Goal: Task Accomplishment & Management: Manage account settings

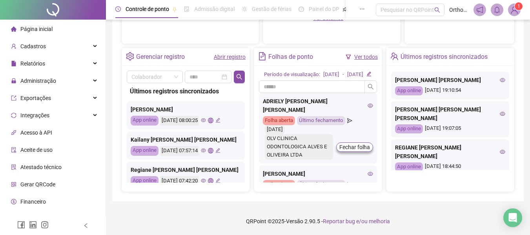
scroll to position [130, 0]
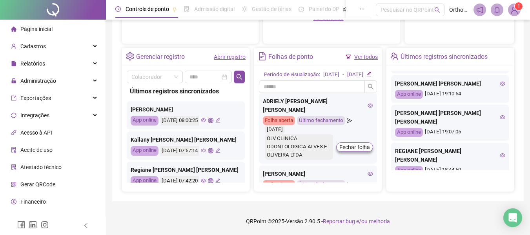
click at [500, 153] on icon "eye" at bounding box center [502, 155] width 5 height 5
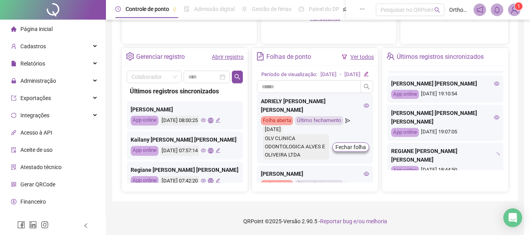
type input "**********"
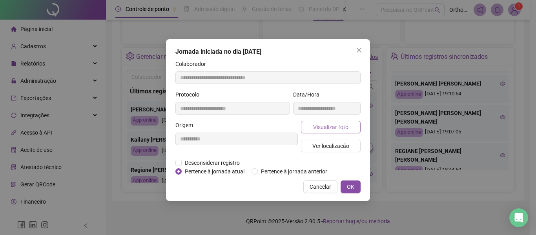
click at [342, 131] on span "Visualizar foto" at bounding box center [330, 127] width 35 height 9
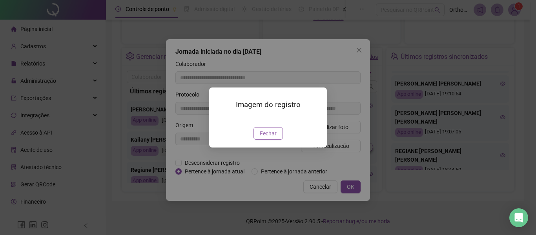
click at [272, 138] on span "Fechar" at bounding box center [268, 133] width 17 height 9
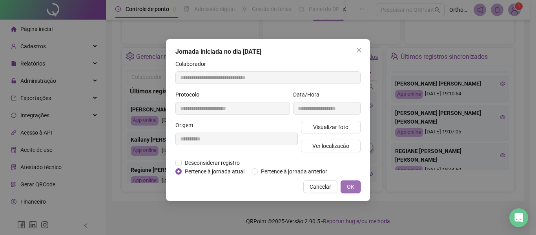
click at [350, 188] on span "OK" at bounding box center [350, 187] width 7 height 9
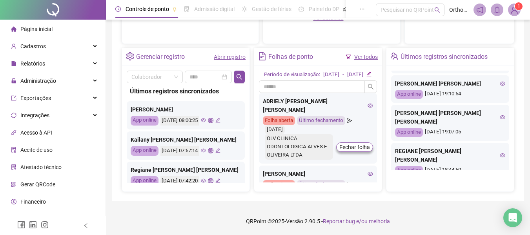
scroll to position [91, 0]
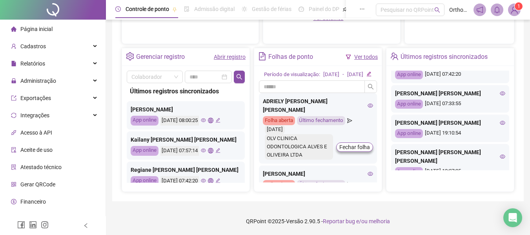
click at [500, 155] on icon "eye" at bounding box center [502, 157] width 5 height 4
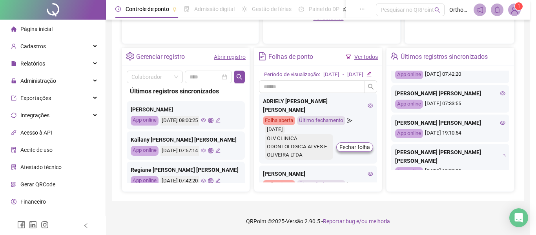
type input "**********"
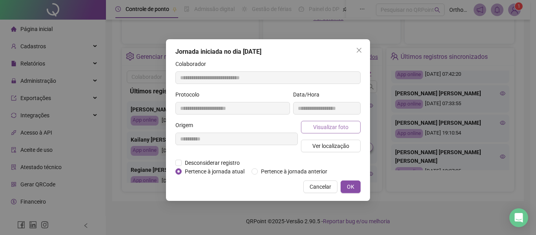
click at [320, 131] on span "Visualizar foto" at bounding box center [330, 127] width 35 height 9
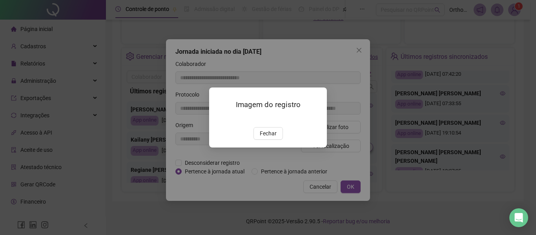
click at [269, 140] on button "Fechar" at bounding box center [268, 133] width 29 height 13
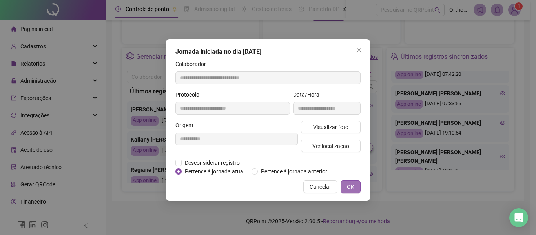
click at [349, 186] on span "OK" at bounding box center [350, 187] width 7 height 9
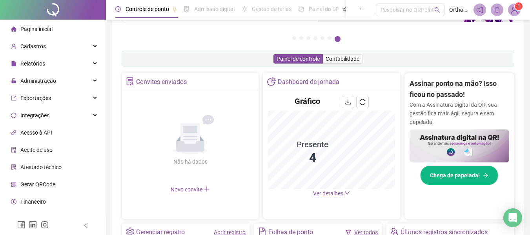
scroll to position [0, 0]
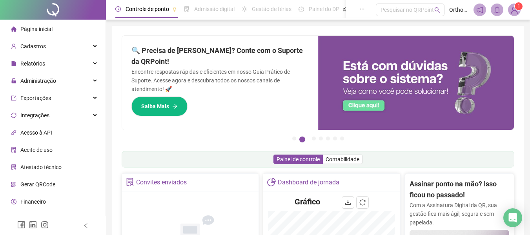
click at [41, 29] on span "Página inicial" at bounding box center [36, 29] width 32 height 6
click at [83, 50] on div "Cadastros" at bounding box center [53, 46] width 102 height 16
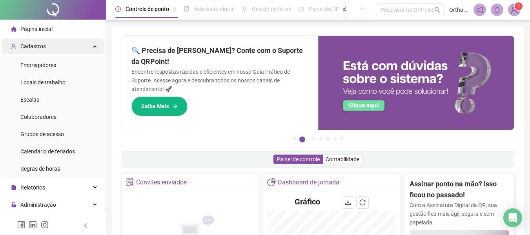
click at [85, 48] on div "Cadastros" at bounding box center [53, 46] width 102 height 16
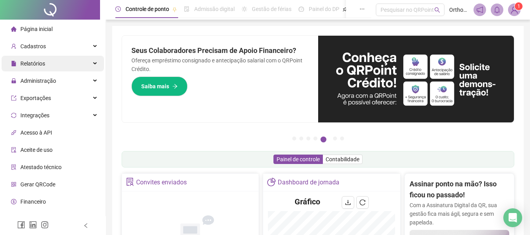
click at [54, 64] on div "Relatórios" at bounding box center [53, 64] width 102 height 16
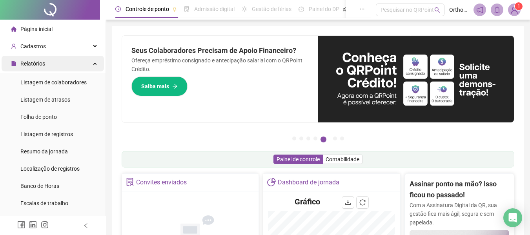
click at [52, 67] on div "Relatórios" at bounding box center [53, 64] width 102 height 16
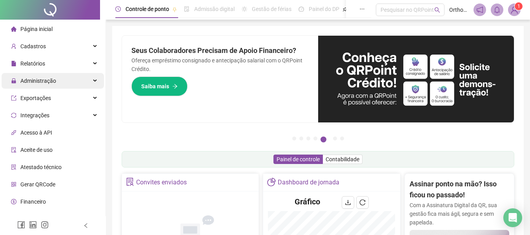
click at [50, 85] on span "Administração" at bounding box center [33, 81] width 45 height 16
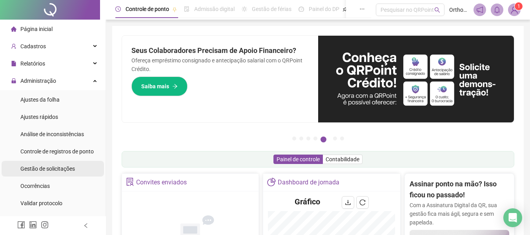
click at [52, 166] on span "Gestão de solicitações" at bounding box center [47, 169] width 55 height 6
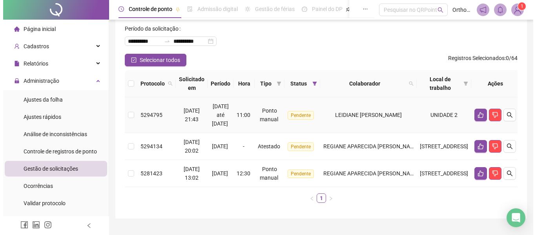
scroll to position [39, 0]
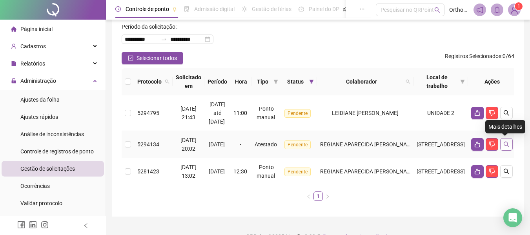
click at [508, 145] on button "button" at bounding box center [507, 144] width 13 height 13
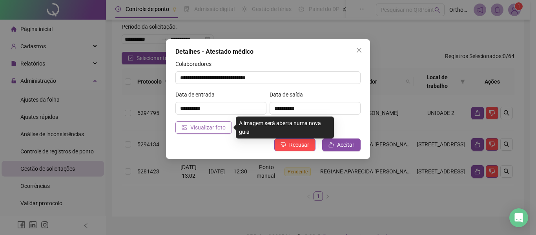
click at [203, 127] on span "Visualizar foto" at bounding box center [207, 127] width 35 height 9
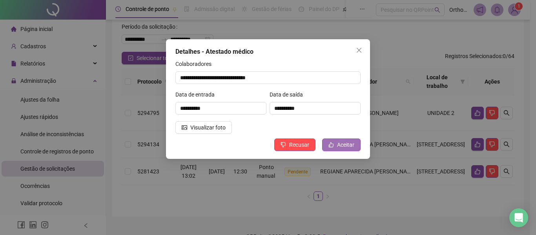
click at [343, 142] on span "Aceitar" at bounding box center [345, 145] width 17 height 9
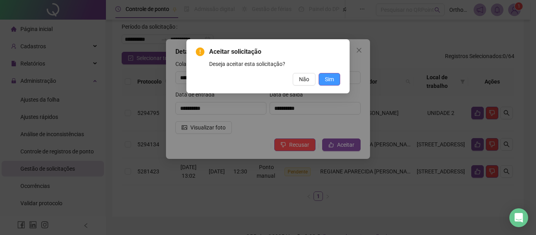
click at [328, 77] on span "Sim" at bounding box center [329, 79] width 9 height 9
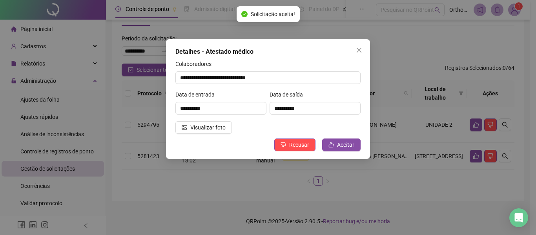
scroll to position [27, 0]
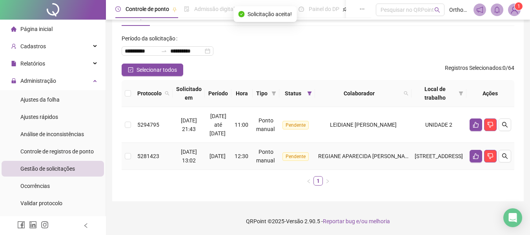
click at [512, 155] on td at bounding box center [491, 156] width 48 height 27
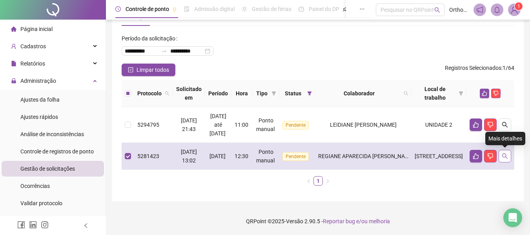
click at [508, 155] on icon "search" at bounding box center [505, 156] width 6 height 6
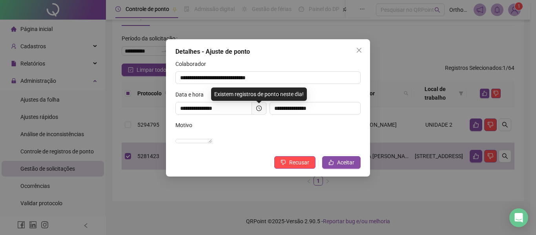
click at [300, 126] on div "Motivo" at bounding box center [267, 127] width 185 height 12
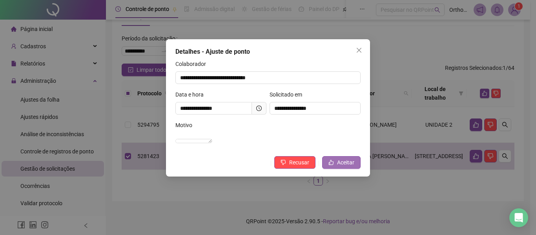
click at [333, 165] on icon "like" at bounding box center [331, 162] width 5 height 5
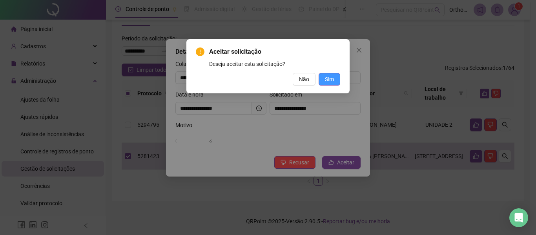
click at [332, 84] on button "Sim" at bounding box center [330, 79] width 22 height 13
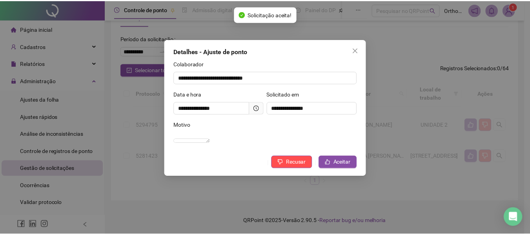
scroll to position [0, 0]
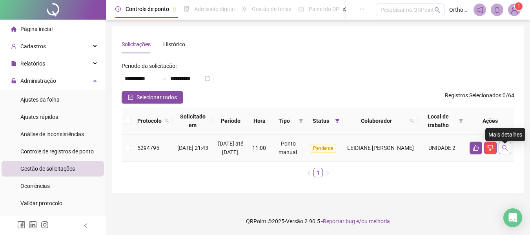
click at [502, 151] on icon "search" at bounding box center [505, 148] width 6 height 6
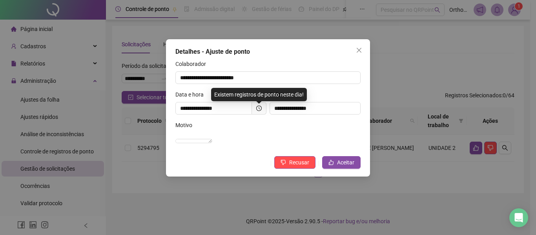
click at [225, 121] on div "Motivo" at bounding box center [267, 127] width 185 height 12
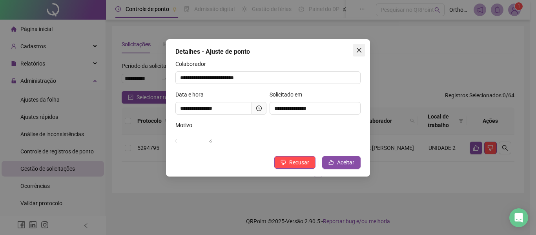
click at [364, 53] on span "Close" at bounding box center [359, 50] width 13 height 6
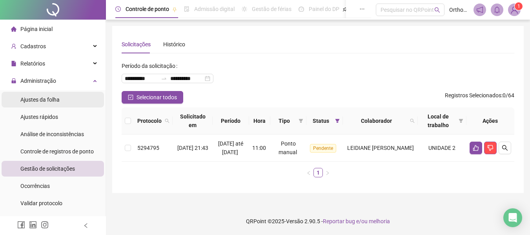
click at [68, 102] on li "Ajustes da folha" at bounding box center [53, 100] width 102 height 16
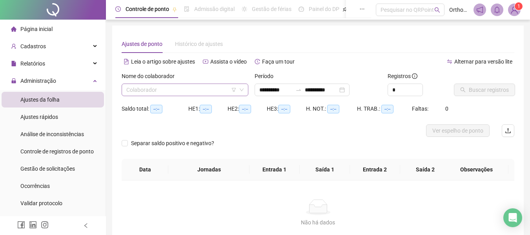
click at [195, 86] on input "search" at bounding box center [181, 90] width 110 height 12
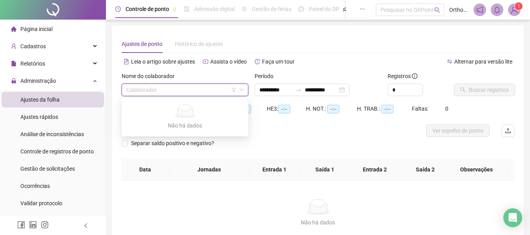
click at [196, 90] on input "search" at bounding box center [181, 90] width 110 height 12
click at [215, 75] on div "Nome do colaborador" at bounding box center [185, 78] width 127 height 12
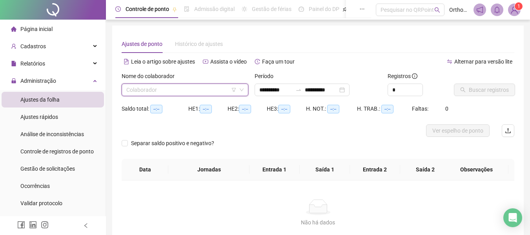
click at [206, 91] on input "search" at bounding box center [181, 90] width 110 height 12
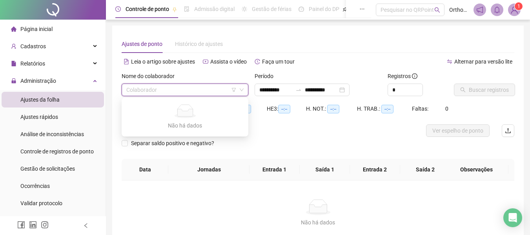
type input "**********"
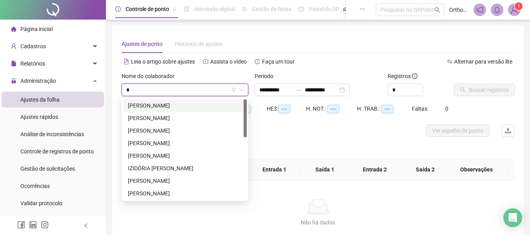
type input "**"
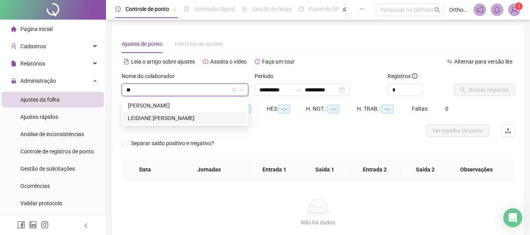
click at [222, 115] on div "LEIDIANE JULIA SANTOS BESSA" at bounding box center [185, 118] width 114 height 9
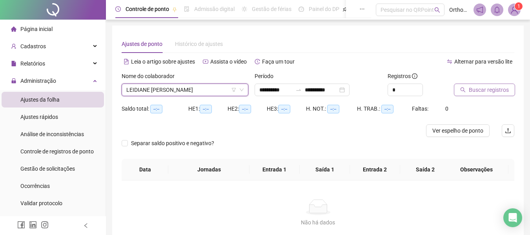
click at [483, 89] on span "Buscar registros" at bounding box center [489, 90] width 40 height 9
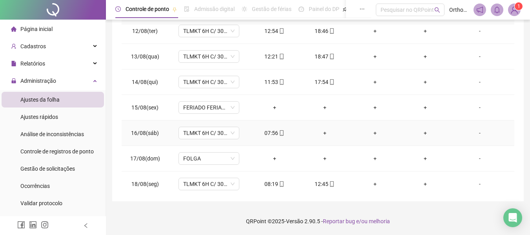
scroll to position [292, 0]
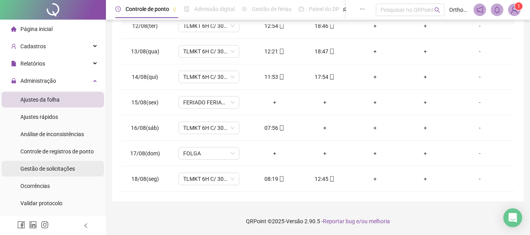
click at [58, 169] on span "Gestão de solicitações" at bounding box center [47, 169] width 55 height 6
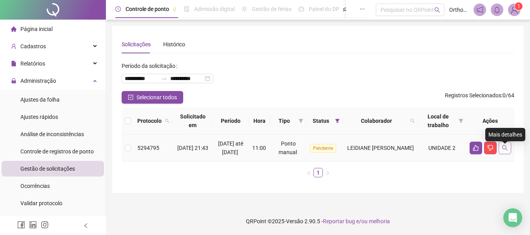
click at [504, 151] on icon "search" at bounding box center [505, 148] width 6 height 6
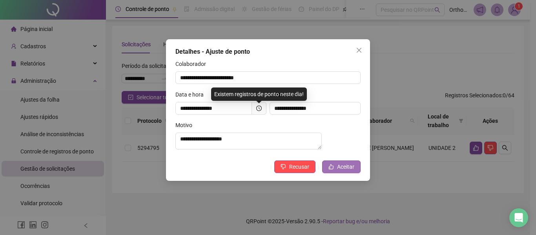
click at [342, 171] on span "Aceitar" at bounding box center [345, 167] width 17 height 9
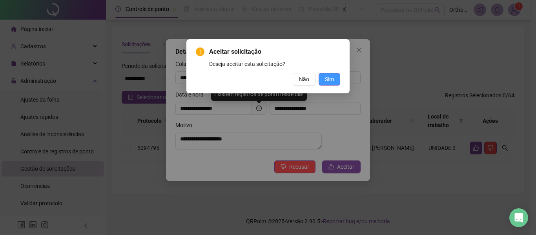
click at [331, 81] on span "Sim" at bounding box center [329, 79] width 9 height 9
click at [325, 77] on span "Sim" at bounding box center [329, 79] width 9 height 9
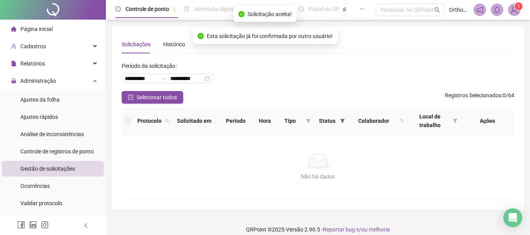
click at [13, 27] on icon "home" at bounding box center [13, 28] width 5 height 5
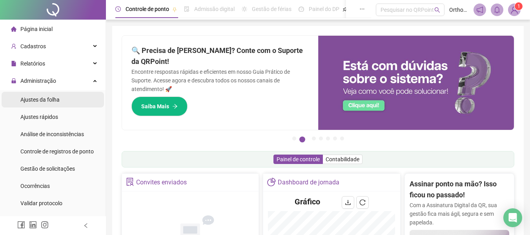
click at [56, 94] on div "Ajustes da folha" at bounding box center [39, 100] width 39 height 16
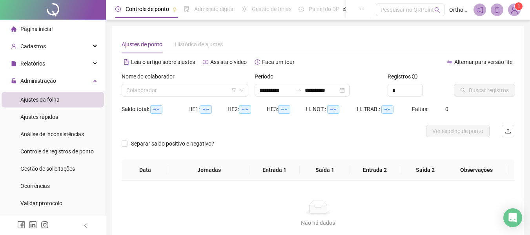
type input "**********"
click at [213, 83] on div "Nome do colaborador" at bounding box center [185, 78] width 127 height 12
click at [207, 91] on input "search" at bounding box center [181, 90] width 110 height 12
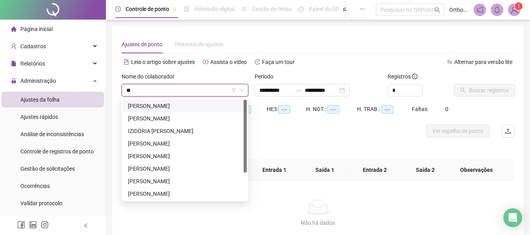
type input "***"
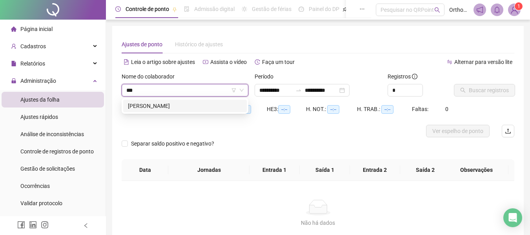
click at [199, 103] on div "RAFAEL FRANCISCO DA SILVA" at bounding box center [185, 106] width 114 height 9
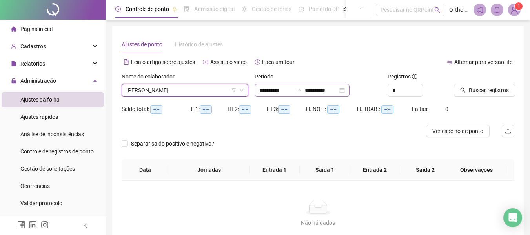
click at [350, 90] on div "**********" at bounding box center [302, 90] width 95 height 13
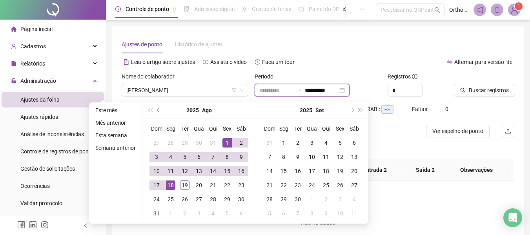
type input "**********"
click at [227, 142] on div "1" at bounding box center [227, 142] width 9 height 9
type input "**********"
click at [185, 183] on div "19" at bounding box center [184, 185] width 9 height 9
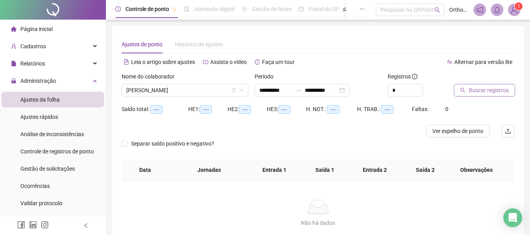
click at [487, 89] on span "Buscar registros" at bounding box center [489, 90] width 40 height 9
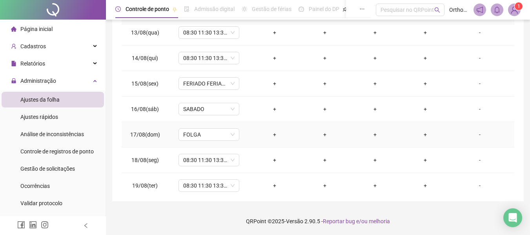
scroll to position [317, 0]
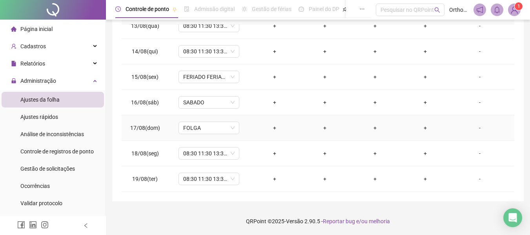
click at [43, 48] on span "Cadastros" at bounding box center [33, 46] width 26 height 6
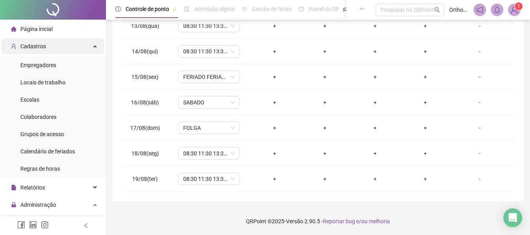
click at [43, 48] on span "Cadastros" at bounding box center [33, 46] width 26 height 6
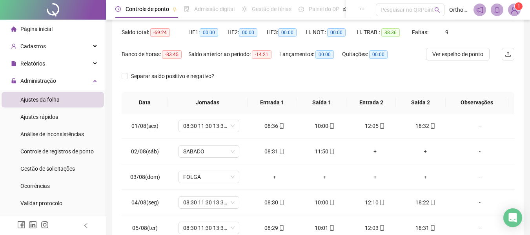
scroll to position [0, 0]
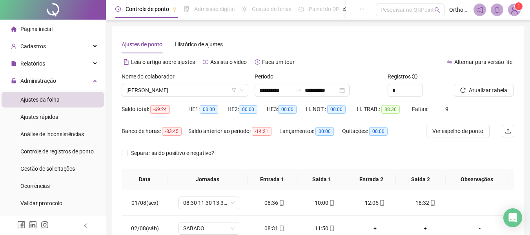
click at [69, 102] on li "Ajustes da folha" at bounding box center [53, 100] width 102 height 16
click at [84, 85] on div "Administração" at bounding box center [53, 81] width 102 height 16
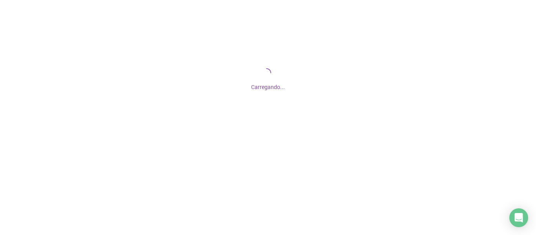
click at [357, 69] on div "Carregando..." at bounding box center [268, 78] width 536 height 157
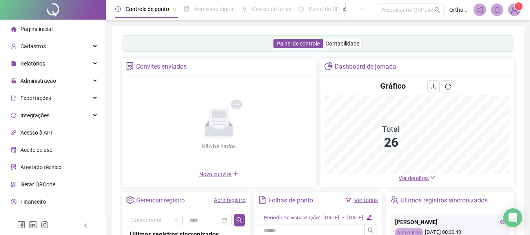
click at [513, 10] on img at bounding box center [515, 10] width 12 height 12
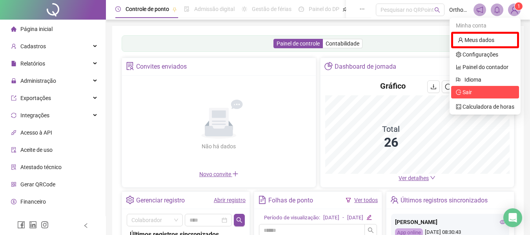
click at [462, 92] on span "Sair" at bounding box center [464, 92] width 16 height 6
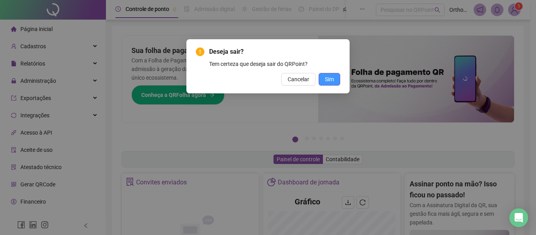
click at [327, 75] on span "Sim" at bounding box center [329, 79] width 9 height 9
